Goal: Transaction & Acquisition: Purchase product/service

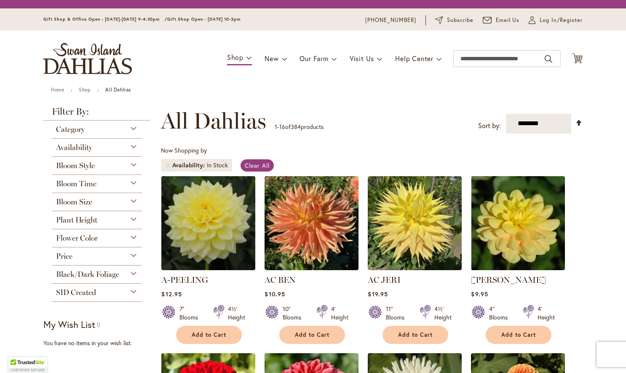
scroll to position [0, 0]
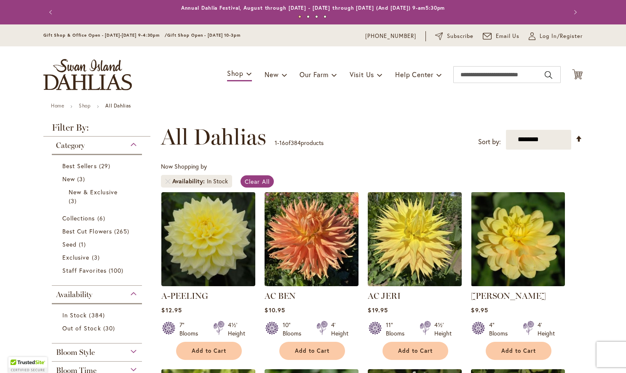
drag, startPoint x: 466, startPoint y: 55, endPoint x: 465, endPoint y: 63, distance: 8.0
click at [466, 56] on div "Toggle Nav Shop Dahlia Tubers Collections Fresh Cut Dahlias Gardening Supplies …" at bounding box center [313, 74] width 556 height 56
click at [465, 77] on input "Search" at bounding box center [506, 74] width 107 height 17
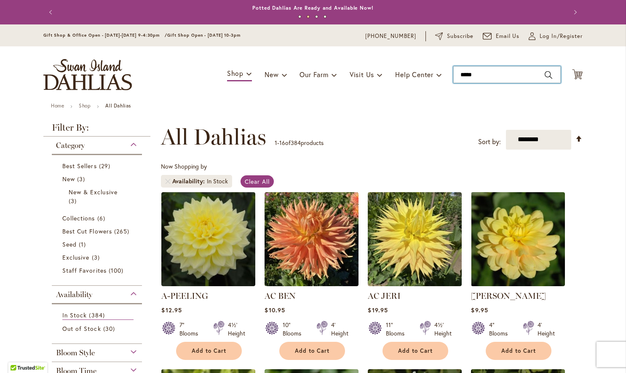
type input "******"
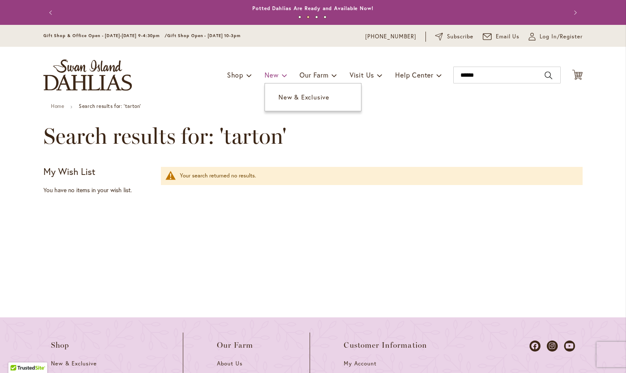
scroll to position [0, 0]
click at [266, 73] on span "New" at bounding box center [271, 74] width 14 height 9
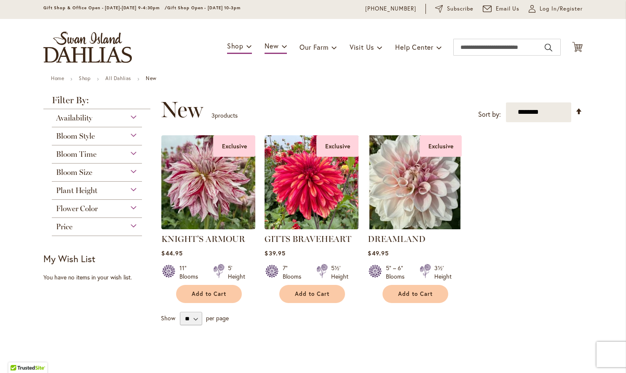
scroll to position [32, 0]
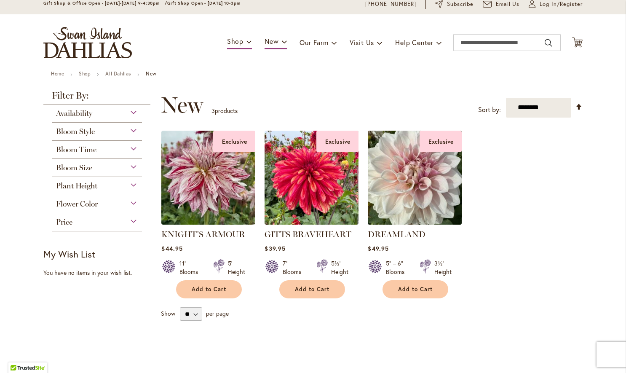
click at [406, 190] on img at bounding box center [414, 177] width 98 height 98
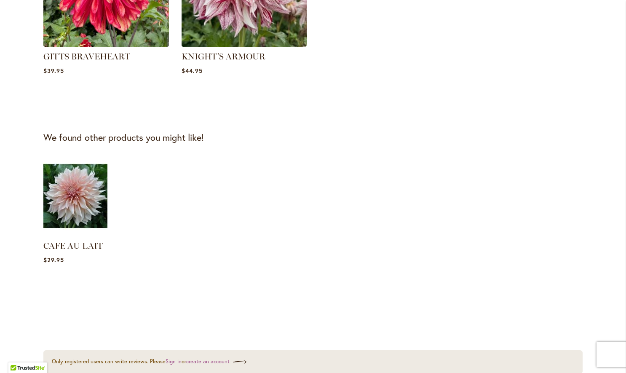
scroll to position [752, 0]
